Goal: Transaction & Acquisition: Subscribe to service/newsletter

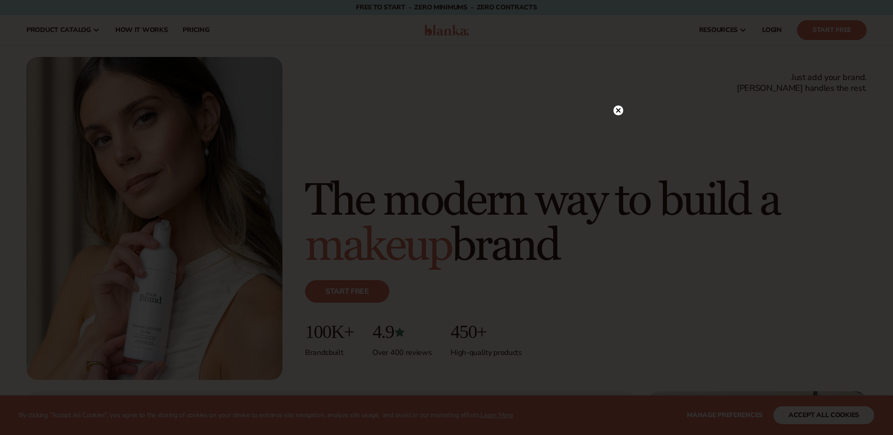
click at [619, 105] on icon at bounding box center [618, 110] width 10 height 10
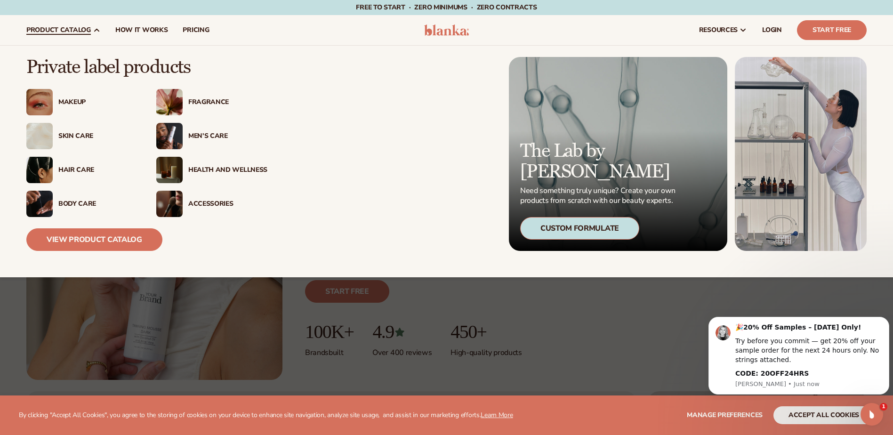
click at [217, 103] on div "Fragrance" at bounding box center [227, 102] width 79 height 8
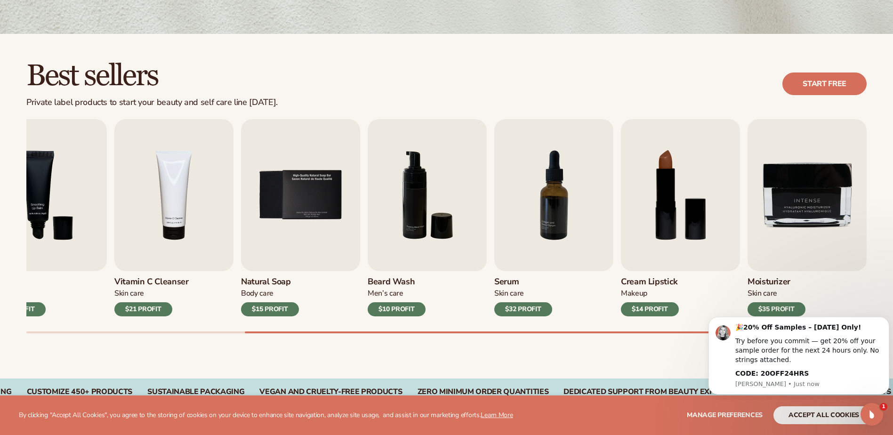
scroll to position [235, 0]
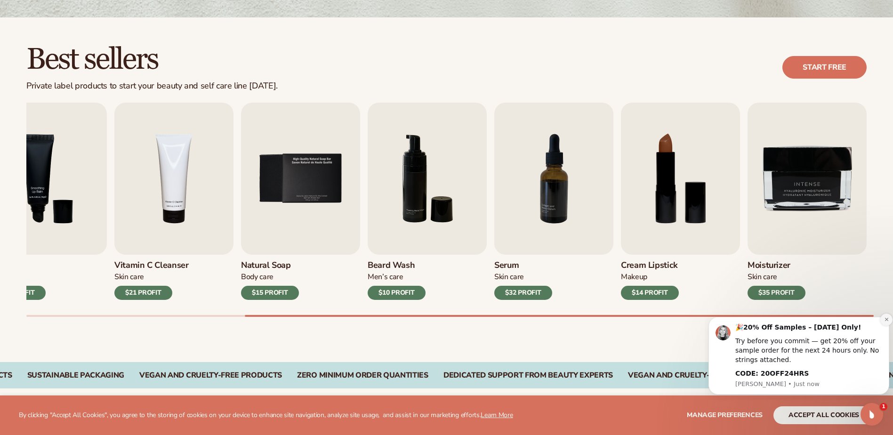
click at [887, 317] on icon "Dismiss notification" at bounding box center [886, 319] width 5 height 5
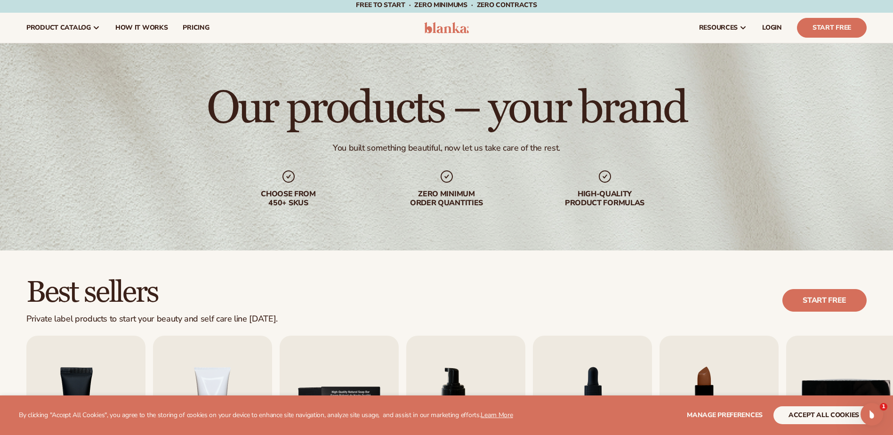
scroll to position [0, 0]
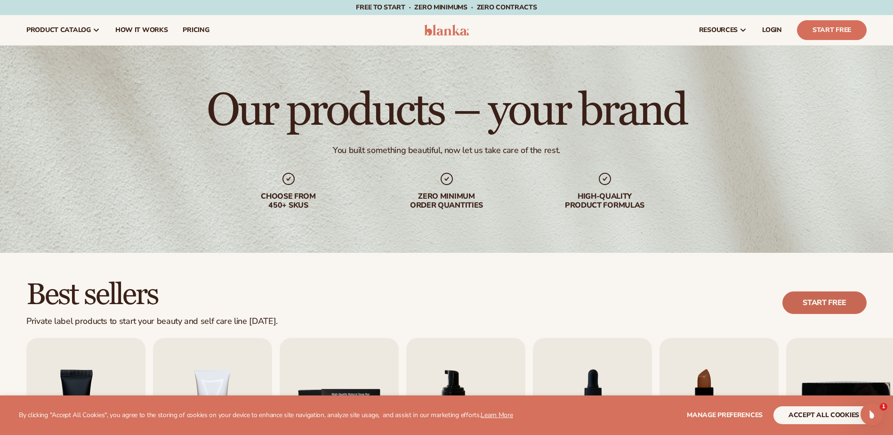
click at [858, 305] on link "Start free" at bounding box center [824, 302] width 84 height 23
